Goal: Task Accomplishment & Management: Use online tool/utility

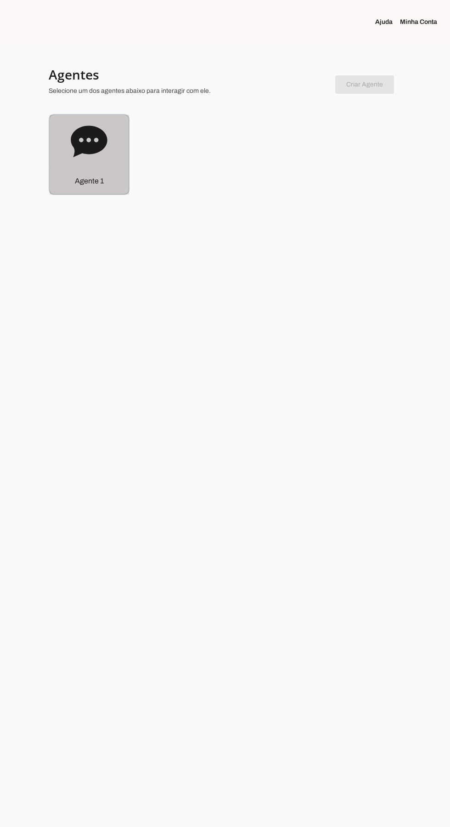
click at [81, 152] on icon at bounding box center [89, 140] width 36 height 31
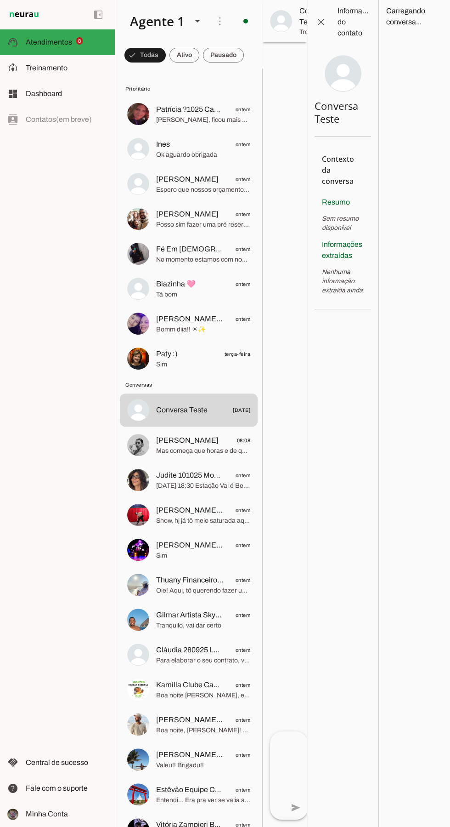
click at [155, 131] on md-item "Fé Em [DEMOGRAPHIC_DATA] ontem No momento estamos com nosso casting já formado,…" at bounding box center [189, 113] width 138 height 33
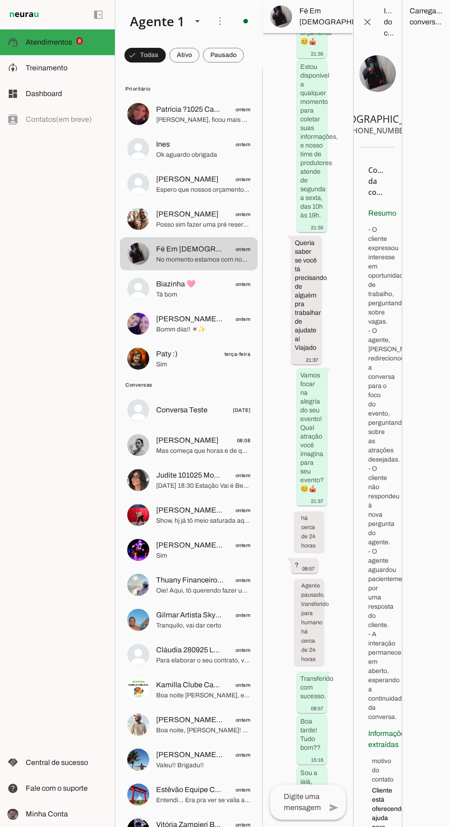
scroll to position [748, 0]
click at [130, 223] on img at bounding box center [138, 219] width 22 height 22
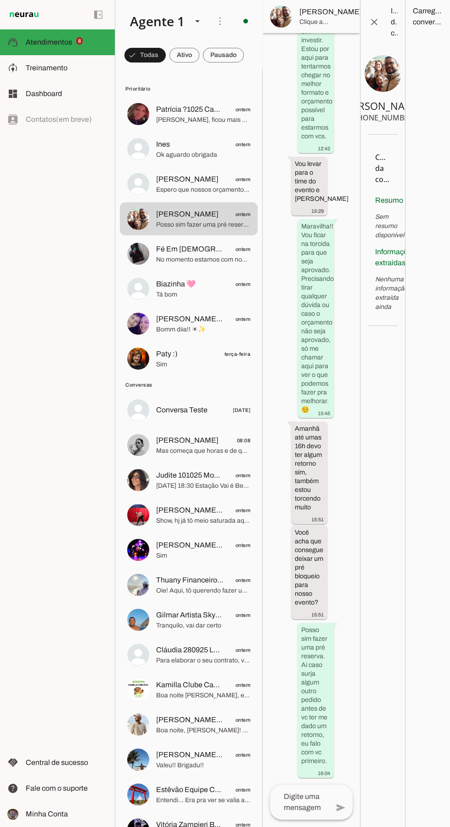
scroll to position [8711, 0]
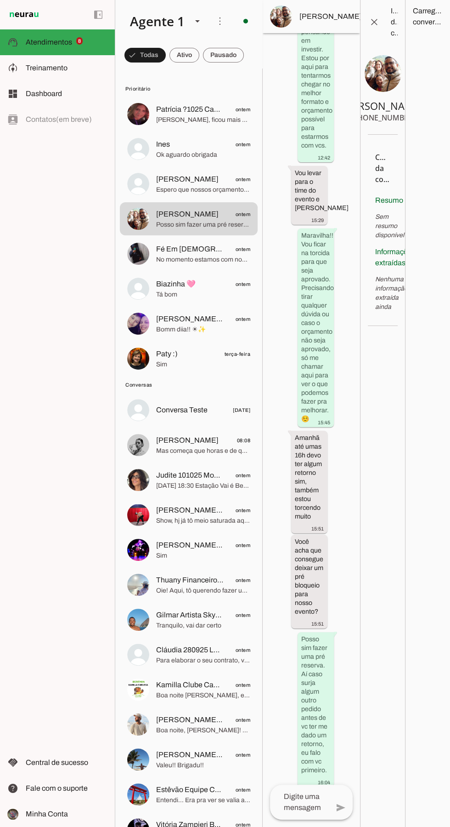
click at [141, 131] on md-item "[PERSON_NAME] ontem Espero que nossos orçamentos estejam dentro da sua expectat…" at bounding box center [189, 113] width 138 height 33
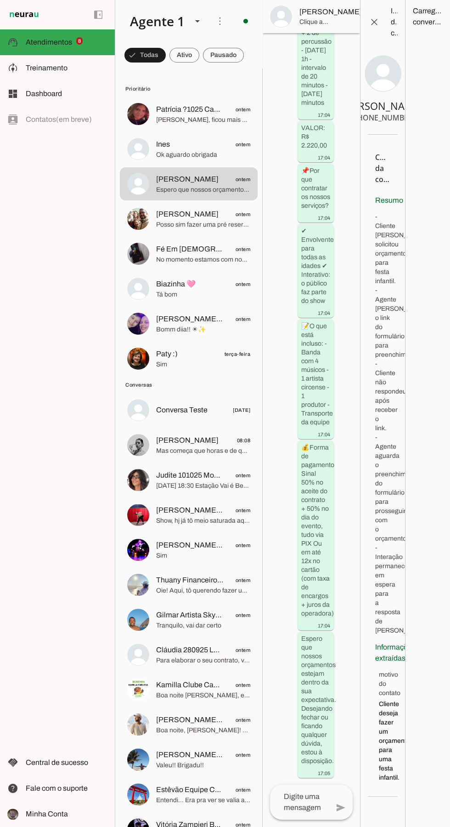
scroll to position [4396, 0]
click at [147, 131] on md-item "Fé Em [DEMOGRAPHIC_DATA] ontem No momento estamos com nosso casting já formado,…" at bounding box center [189, 113] width 138 height 33
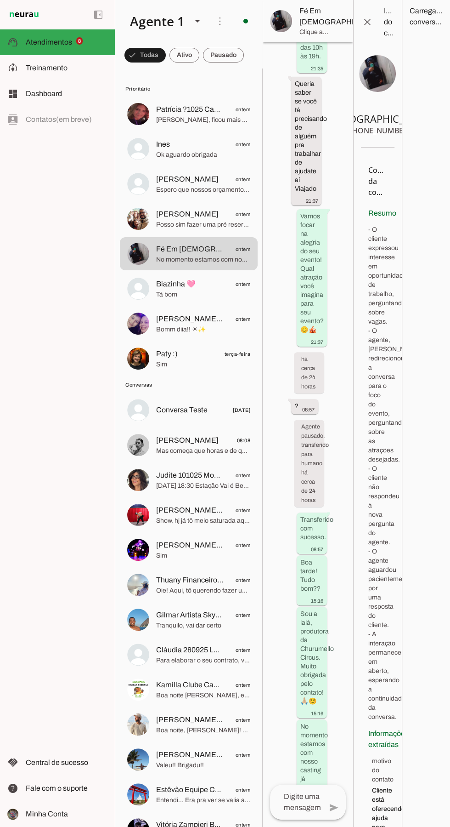
click at [152, 131] on md-item "[PERSON_NAME] ontem Posso sim fazer uma pré reserva. Aí caso surja algum outro …" at bounding box center [189, 113] width 138 height 33
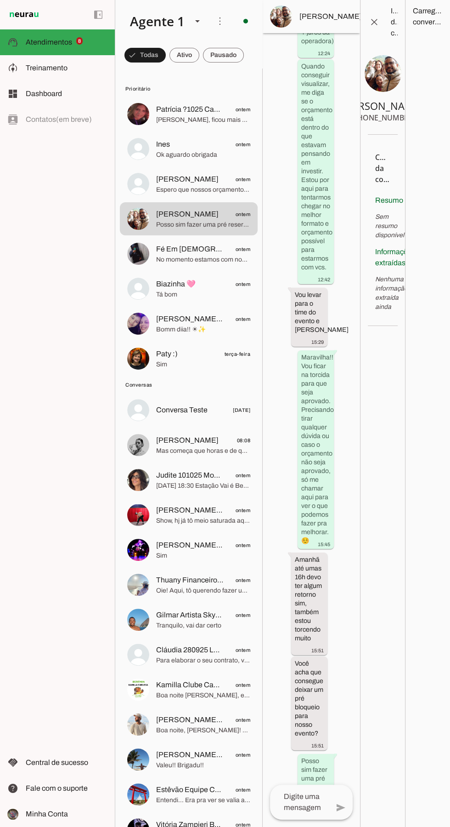
scroll to position [8711, 0]
